Goal: Check status: Check status

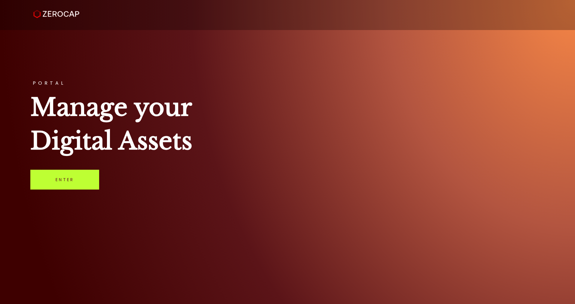
click at [66, 174] on link "Enter" at bounding box center [64, 180] width 69 height 20
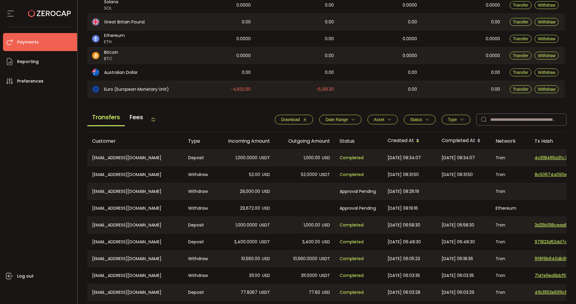
scroll to position [183, 0]
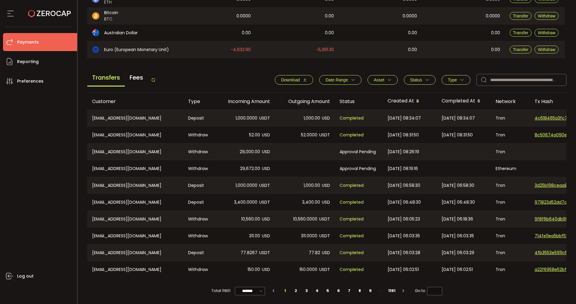
click at [341, 77] on span "Date Range" at bounding box center [337, 79] width 23 height 5
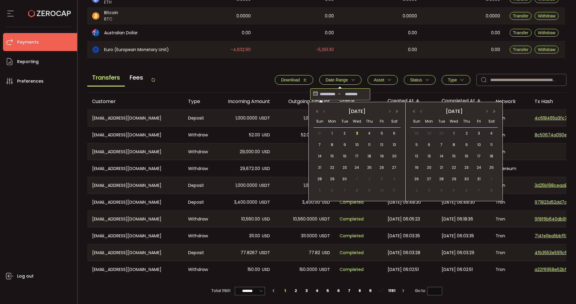
click at [327, 92] on input at bounding box center [328, 94] width 18 height 10
click at [317, 112] on button "button" at bounding box center [317, 111] width 7 height 4
click at [325, 111] on button "button" at bounding box center [324, 111] width 7 height 4
click at [373, 144] on span "8" at bounding box center [369, 144] width 7 height 7
click at [334, 154] on span "12" at bounding box center [332, 155] width 7 height 7
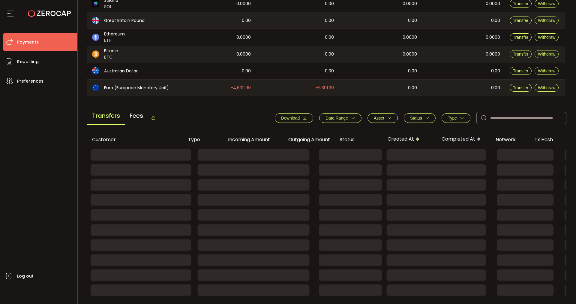
scroll to position [79, 0]
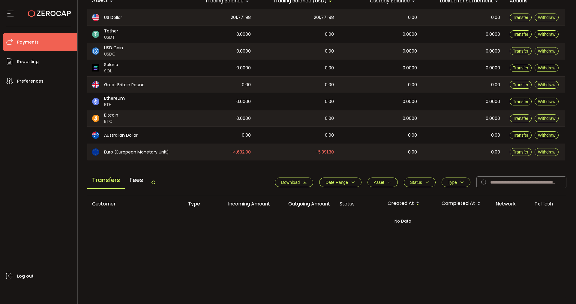
click at [155, 180] on icon at bounding box center [153, 182] width 5 height 5
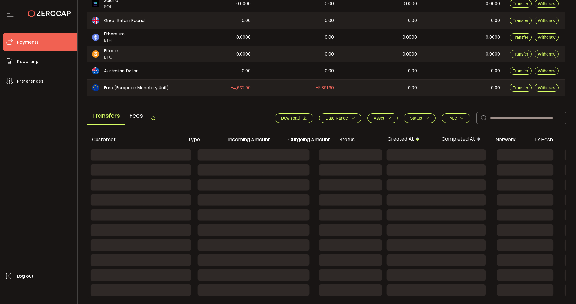
scroll to position [183, 0]
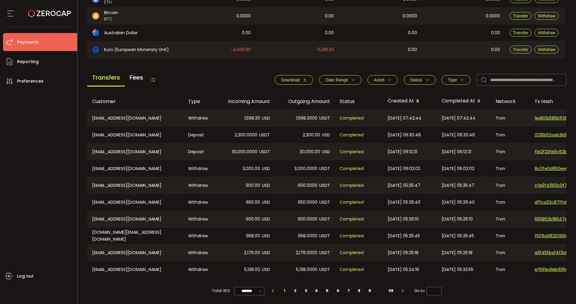
click at [344, 80] on span "Date Range" at bounding box center [337, 79] width 23 height 5
click at [328, 89] on input "**********" at bounding box center [328, 94] width 18 height 10
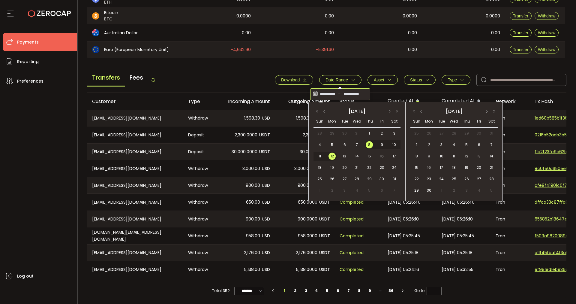
click at [370, 146] on span "8" at bounding box center [369, 144] width 7 height 7
click at [393, 145] on span "10" at bounding box center [394, 144] width 7 height 7
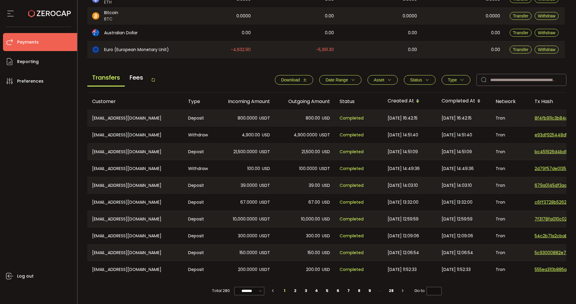
click at [349, 76] on button "Date Range" at bounding box center [340, 80] width 42 height 10
click at [392, 292] on li "28" at bounding box center [391, 290] width 11 height 8
click at [274, 292] on icon "button" at bounding box center [273, 291] width 5 height 4
click at [269, 294] on button "button" at bounding box center [274, 290] width 11 height 8
click at [272, 291] on icon "button" at bounding box center [273, 291] width 5 height 4
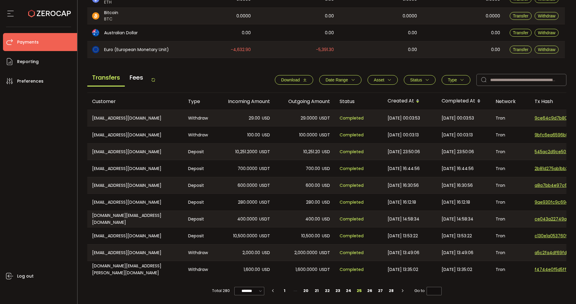
click at [339, 77] on span "Date Range" at bounding box center [337, 79] width 23 height 5
click at [237, 75] on div "**********" at bounding box center [327, 81] width 480 height 23
click at [274, 291] on icon "button" at bounding box center [273, 291] width 5 height 4
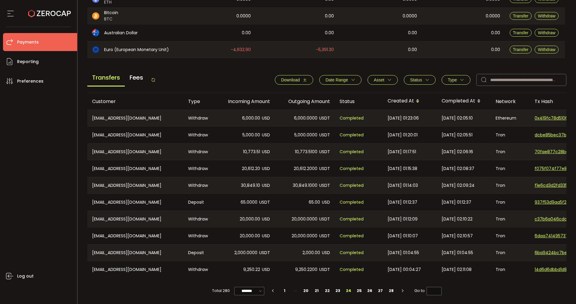
click at [273, 290] on icon "button" at bounding box center [273, 291] width 5 height 4
click at [261, 290] on icon "button" at bounding box center [262, 291] width 5 height 4
click at [455, 81] on button "Type" at bounding box center [456, 80] width 29 height 10
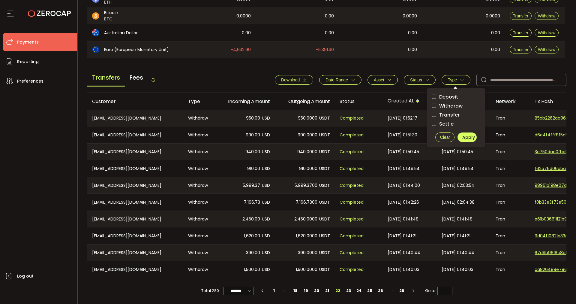
click at [453, 94] on span "Deposit" at bounding box center [447, 97] width 22 height 6
click at [470, 135] on span "Apply" at bounding box center [469, 137] width 13 height 6
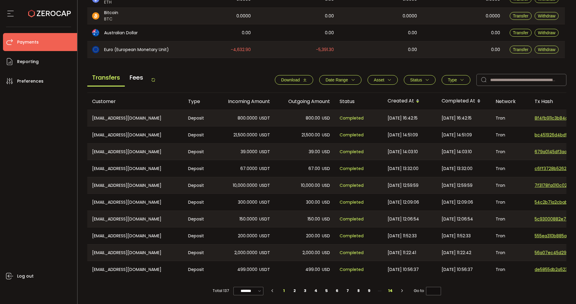
click at [392, 293] on li "14" at bounding box center [390, 290] width 11 height 8
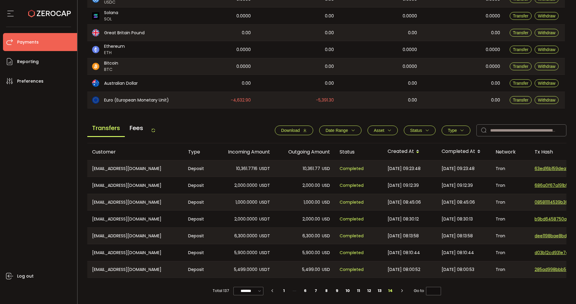
scroll to position [132, 0]
click at [273, 292] on icon "button" at bounding box center [272, 291] width 5 height 4
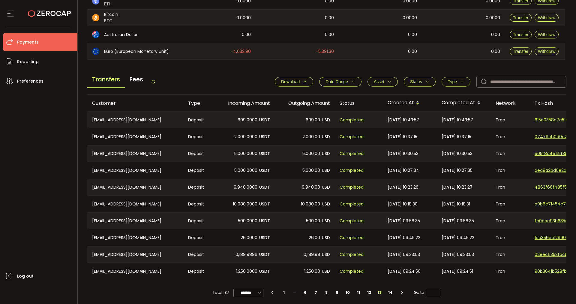
scroll to position [183, 0]
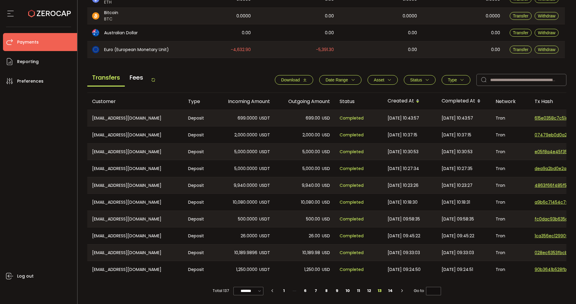
click at [274, 290] on icon "button" at bounding box center [272, 291] width 5 height 4
type input "**"
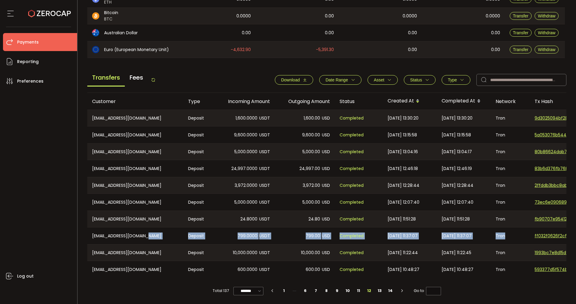
drag, startPoint x: 160, startPoint y: 233, endPoint x: 512, endPoint y: 232, distance: 352.7
click at [512, 232] on tr "[EMAIL_ADDRESS][DOMAIN_NAME] Deposit 799.0000 USDT 799.00 USD Completed [DATE] …" at bounding box center [403, 235] width 632 height 17
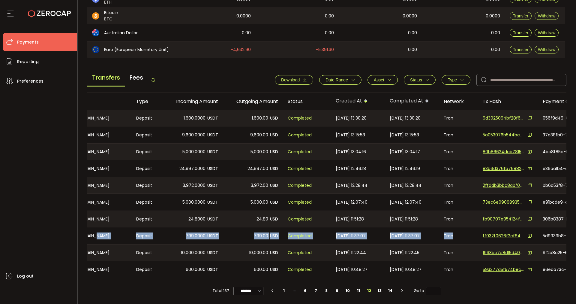
scroll to position [0, 0]
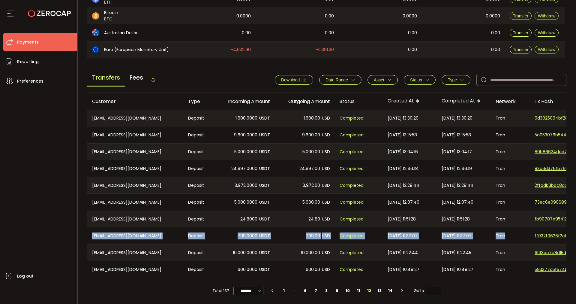
drag, startPoint x: 89, startPoint y: 233, endPoint x: 520, endPoint y: 233, distance: 430.5
click at [520, 233] on tr "[EMAIL_ADDRESS][DOMAIN_NAME] Deposit 799.0000 USDT 799.00 USD Completed [DATE] …" at bounding box center [403, 235] width 632 height 17
copy tr "[EMAIL_ADDRESS][DOMAIN_NAME] Deposit 799.0000 USDT 799.00 USD Completed [DATE] …"
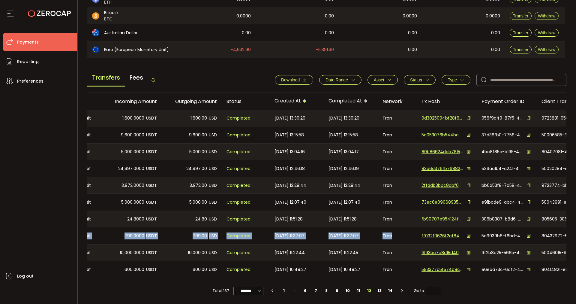
scroll to position [0, 126]
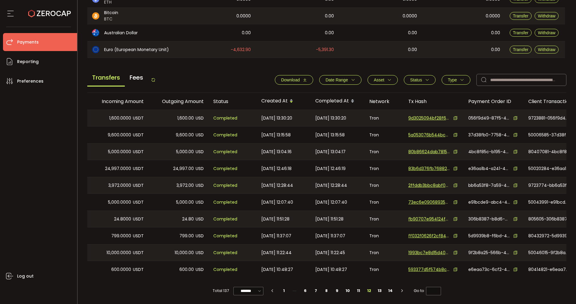
click at [456, 234] on icon at bounding box center [456, 236] width 4 height 4
click at [516, 234] on icon at bounding box center [516, 236] width 4 height 4
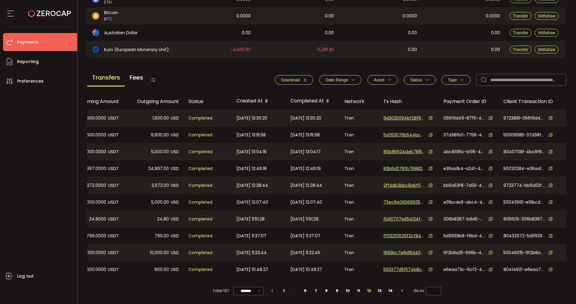
scroll to position [0, 154]
drag, startPoint x: 419, startPoint y: 274, endPoint x: 409, endPoint y: 278, distance: 11.0
click at [409, 278] on div "Customer Type Incoming Amount Outgoing Amount Status Created At Completed At Ne…" at bounding box center [327, 195] width 480 height 205
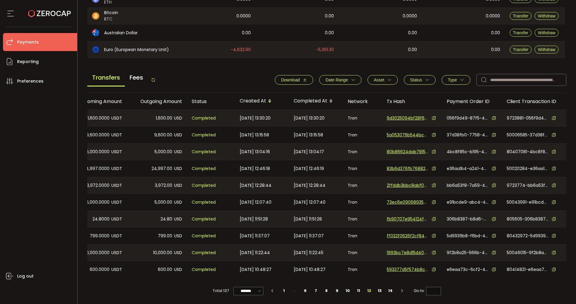
click at [554, 234] on icon at bounding box center [554, 236] width 4 height 4
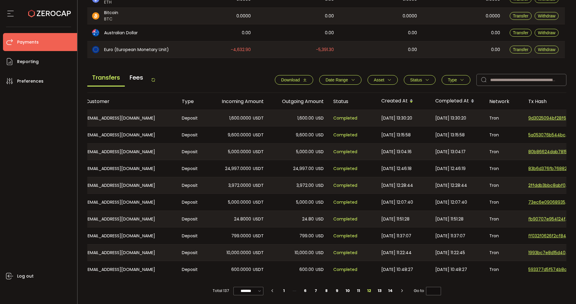
scroll to position [0, 0]
